Goal: Navigation & Orientation: Find specific page/section

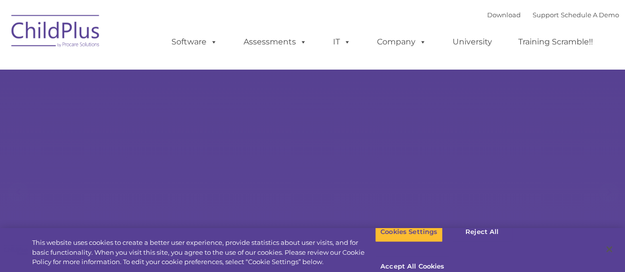
select select "MEDIUM"
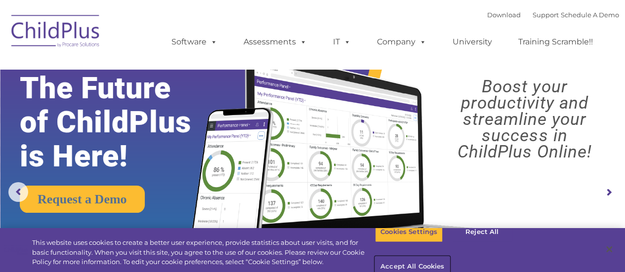
click at [449, 257] on button "Accept All Cookies" at bounding box center [412, 267] width 75 height 21
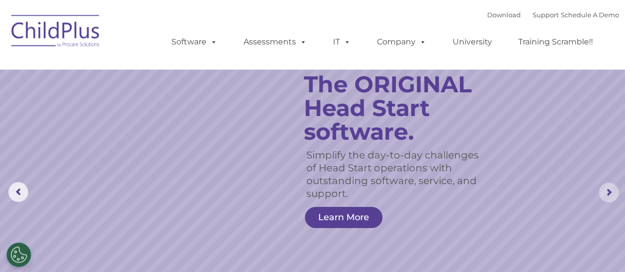
click at [609, 191] on rs-arrow at bounding box center [609, 193] width 20 height 20
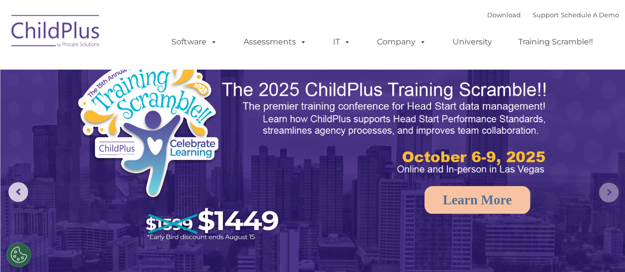
click at [609, 191] on rs-arrow at bounding box center [609, 193] width 20 height 20
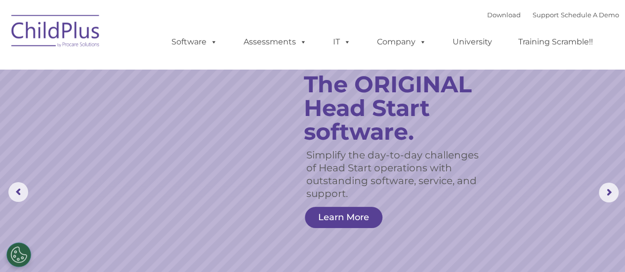
click at [389, 10] on div "Download Support | Schedule A Demo  MENU MENU Software ChildPlus: The original…" at bounding box center [385, 34] width 467 height 54
click at [248, 24] on ul "Software ChildPlus: The original and most widely-used Head Start data managemen…" at bounding box center [385, 42] width 467 height 40
click at [148, 40] on div "Download Support | Schedule A Demo  MENU MENU Software ChildPlus: The original…" at bounding box center [312, 34] width 612 height 54
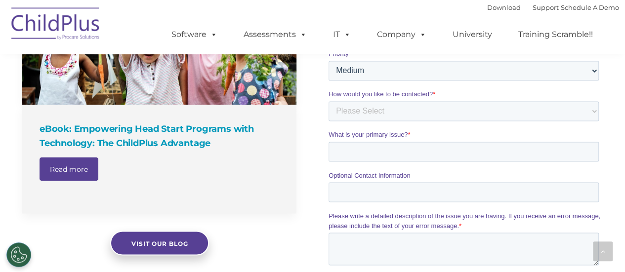
scroll to position [798, 0]
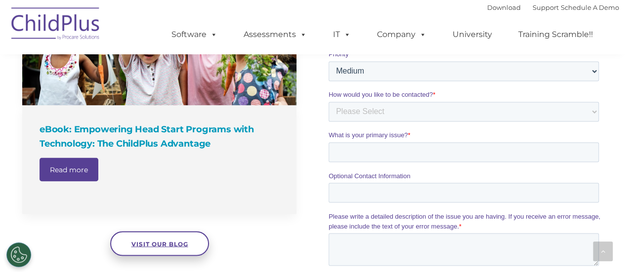
click at [167, 239] on link "Visit our blog" at bounding box center [159, 243] width 99 height 25
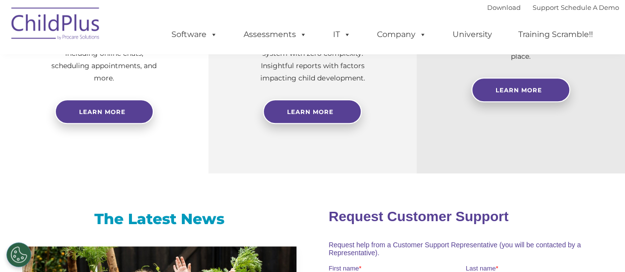
scroll to position [0, 0]
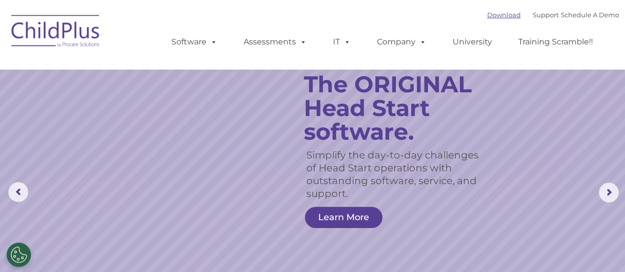
click at [489, 14] on link "Download" at bounding box center [504, 15] width 34 height 8
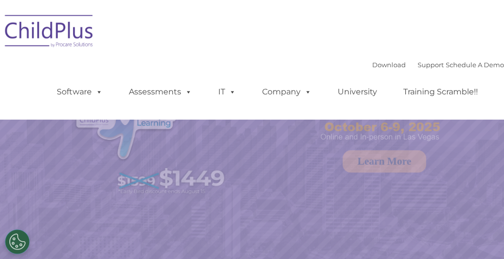
select select "MEDIUM"
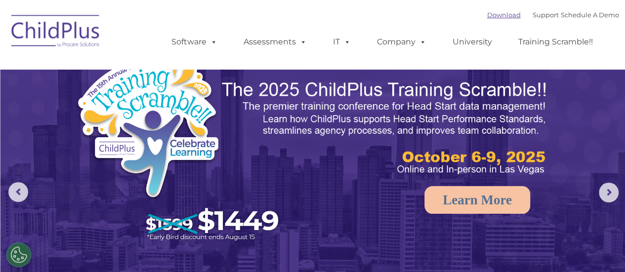
click at [487, 13] on link "Download" at bounding box center [504, 15] width 34 height 8
click at [501, 18] on link "Download" at bounding box center [504, 15] width 34 height 8
